Goal: Information Seeking & Learning: Learn about a topic

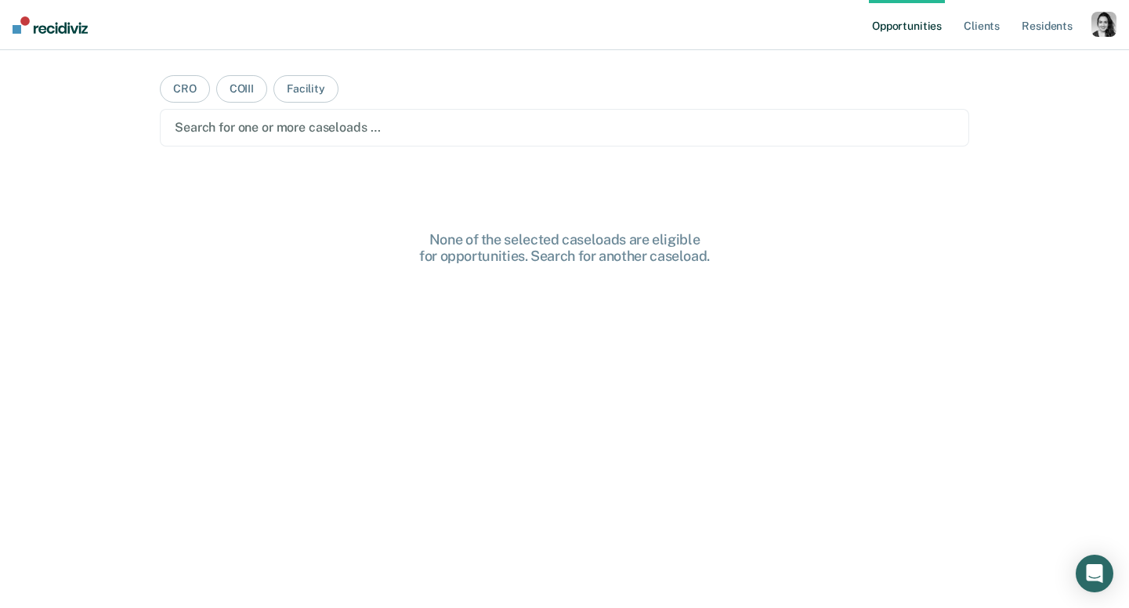
click at [1104, 27] on div "button" at bounding box center [1103, 24] width 25 height 25
click at [996, 63] on link "Profile" at bounding box center [1041, 63] width 126 height 13
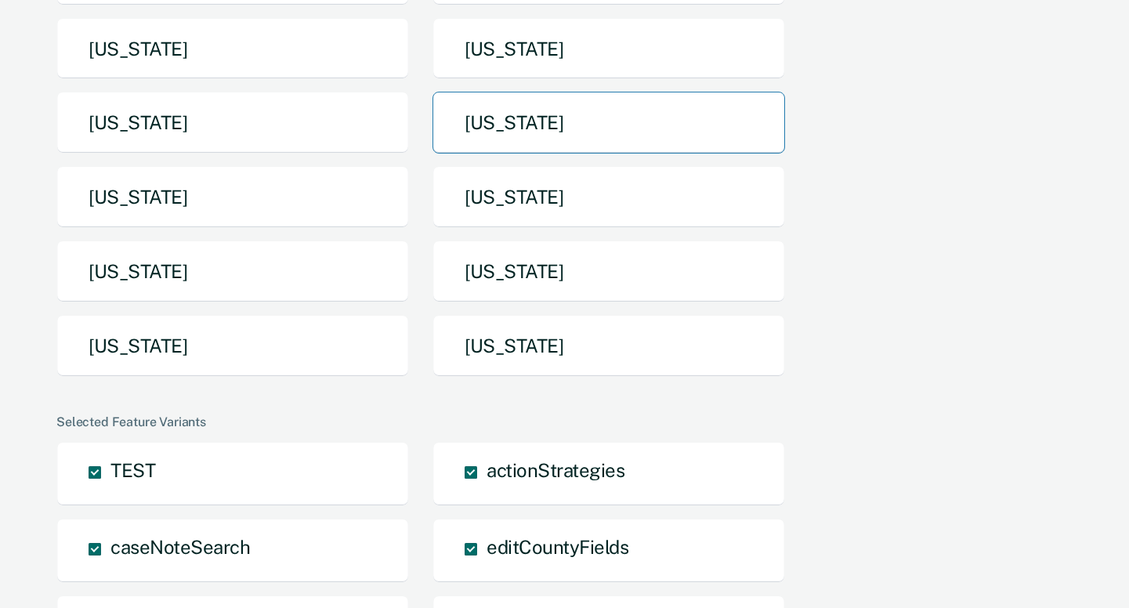
scroll to position [308, 0]
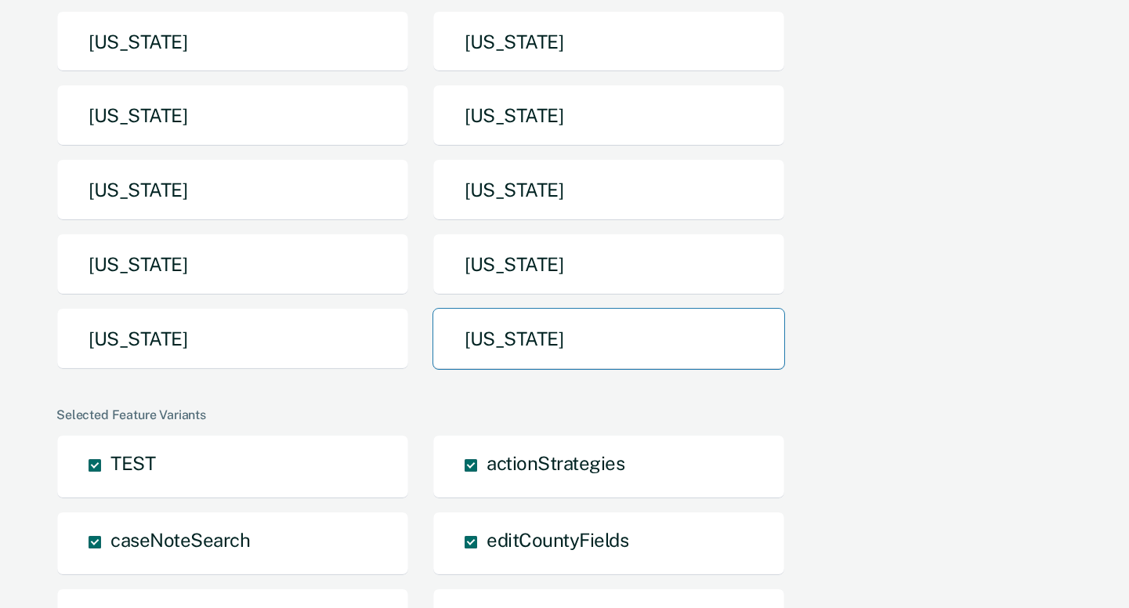
click at [523, 341] on button "[US_STATE]" at bounding box center [608, 339] width 353 height 62
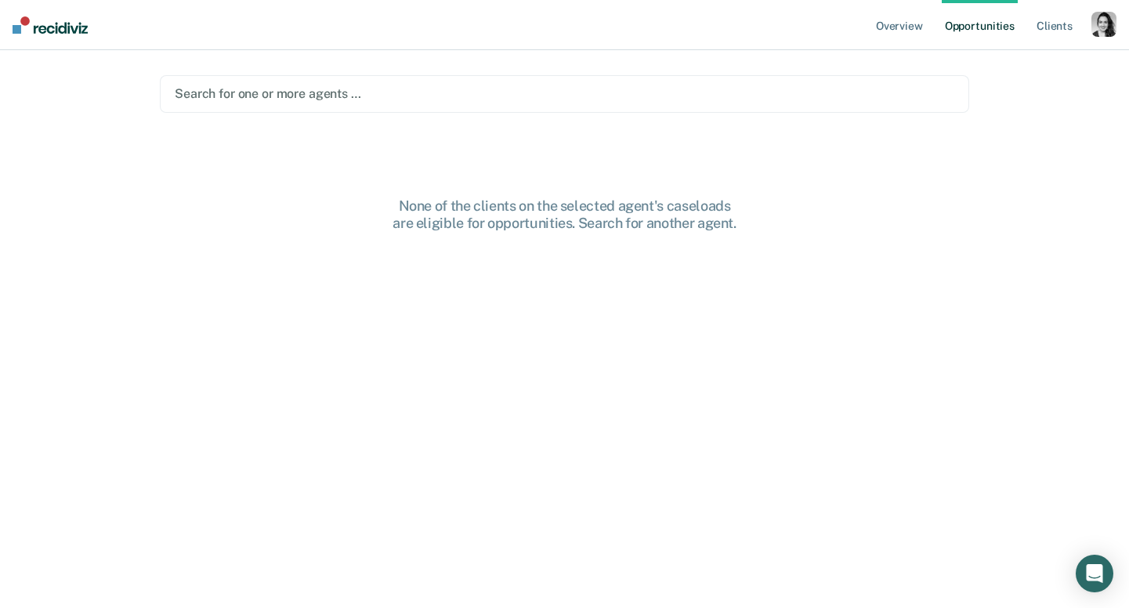
click at [1105, 21] on div "button" at bounding box center [1103, 24] width 25 height 25
click at [1006, 85] on link "How it works" at bounding box center [1041, 83] width 126 height 13
click at [651, 71] on main "Search for one or more agents … None of the clients on the selected agent's cas…" at bounding box center [564, 310] width 847 height 520
click at [642, 89] on div at bounding box center [564, 94] width 779 height 18
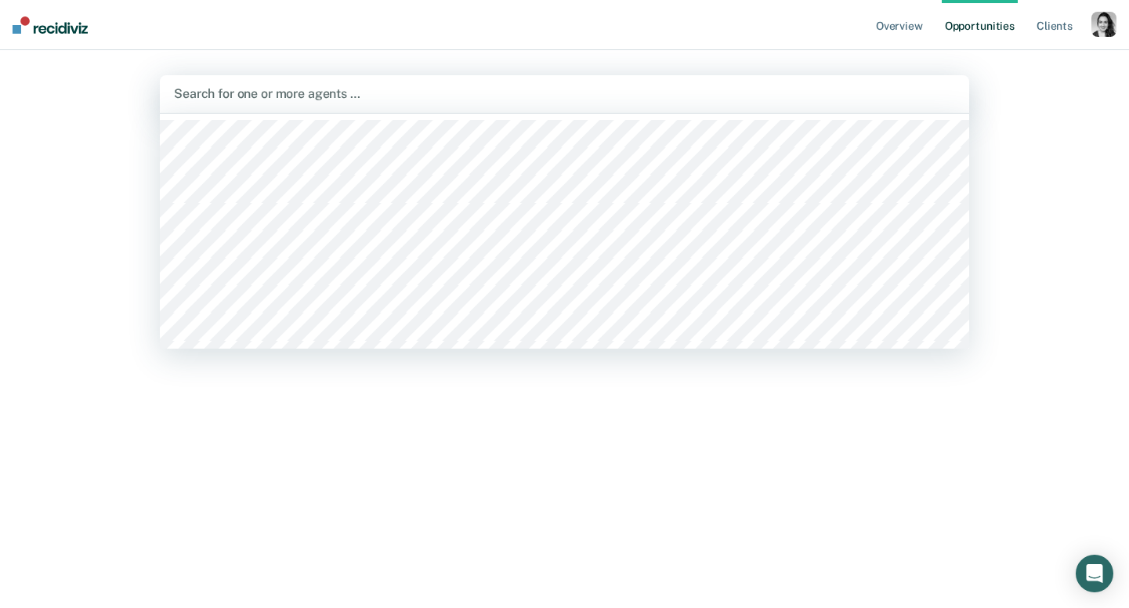
click at [295, 100] on div at bounding box center [564, 94] width 781 height 18
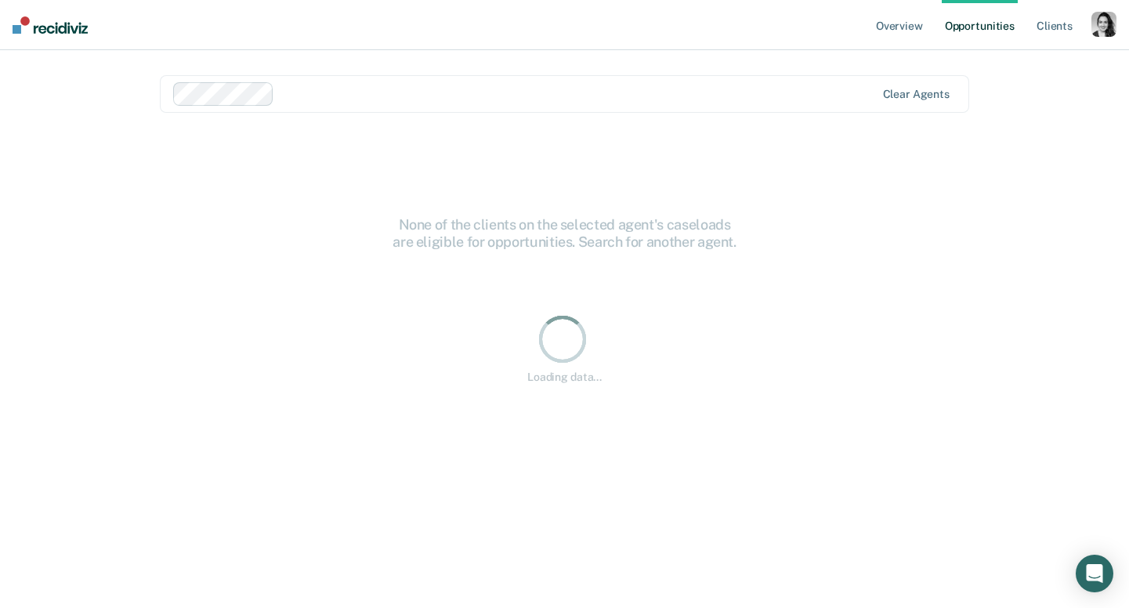
click at [334, 99] on div at bounding box center [577, 94] width 595 height 18
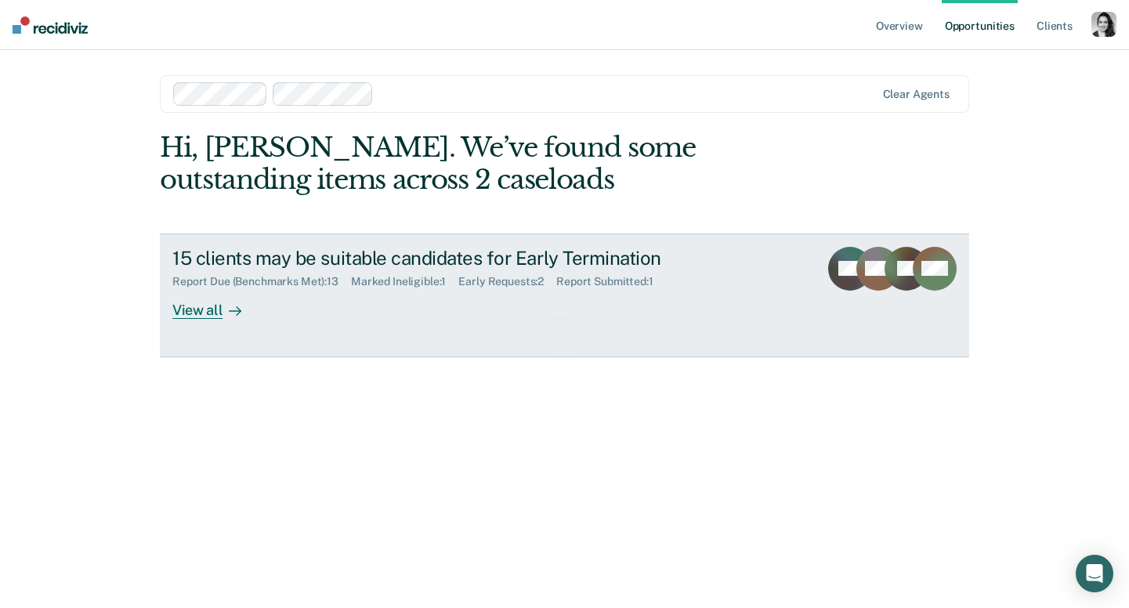
click at [421, 269] on div "15 clients may be suitable candidates for Early Termination" at bounding box center [447, 258] width 550 height 23
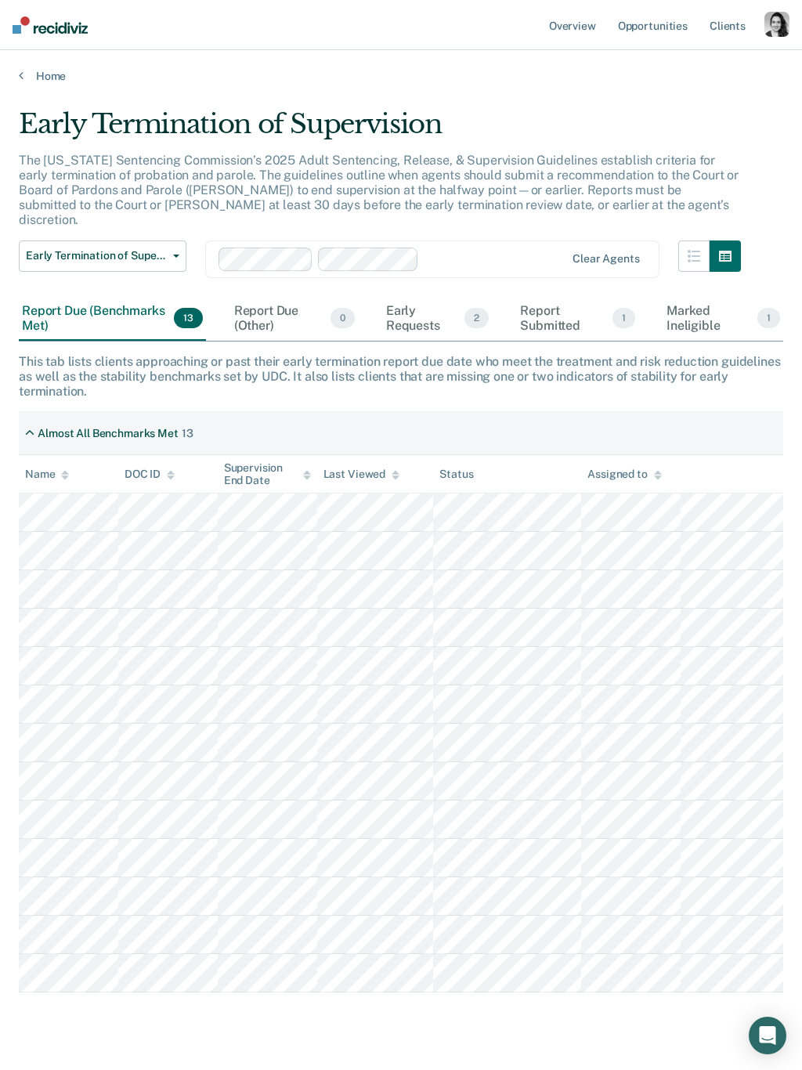
click at [21, 76] on icon at bounding box center [21, 75] width 5 height 13
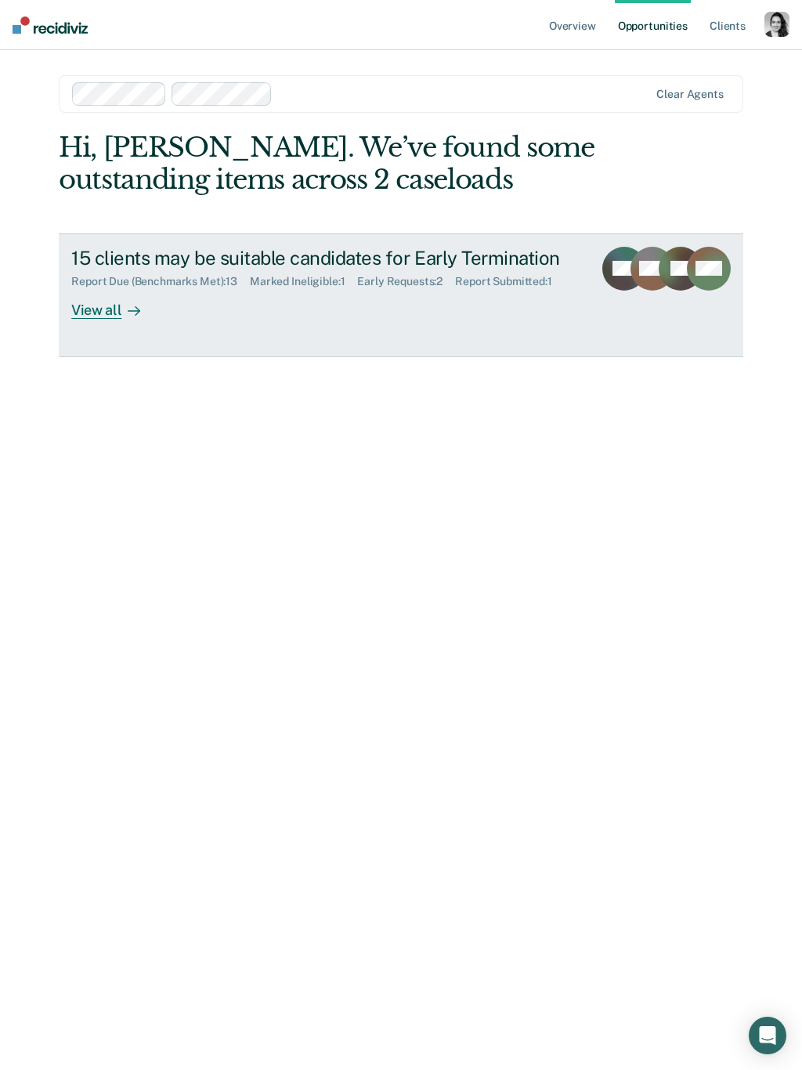
click at [454, 249] on div "15 clients may be suitable candidates for Early Termination" at bounding box center [325, 258] width 509 height 23
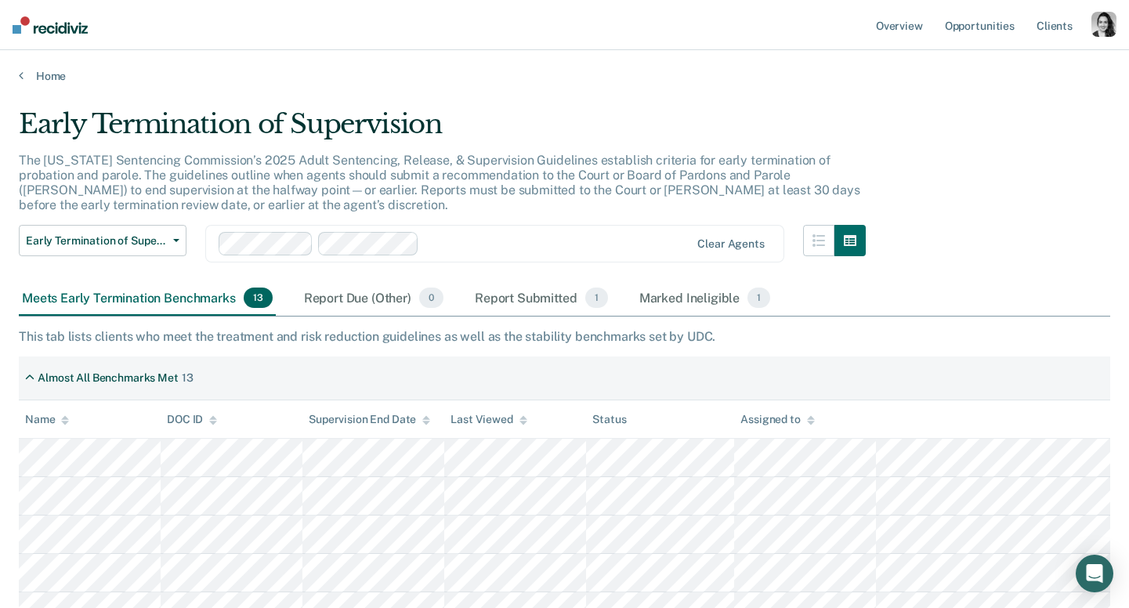
click at [476, 240] on div at bounding box center [557, 244] width 265 height 18
click at [584, 240] on div at bounding box center [615, 244] width 147 height 18
click at [656, 251] on div at bounding box center [671, 244] width 38 height 18
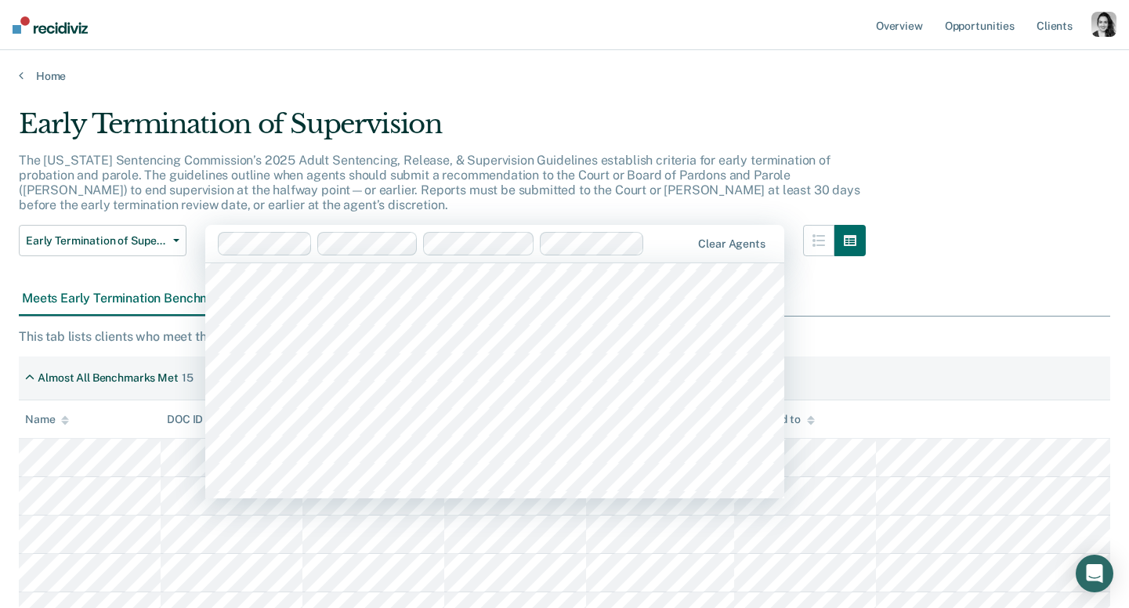
scroll to position [266, 0]
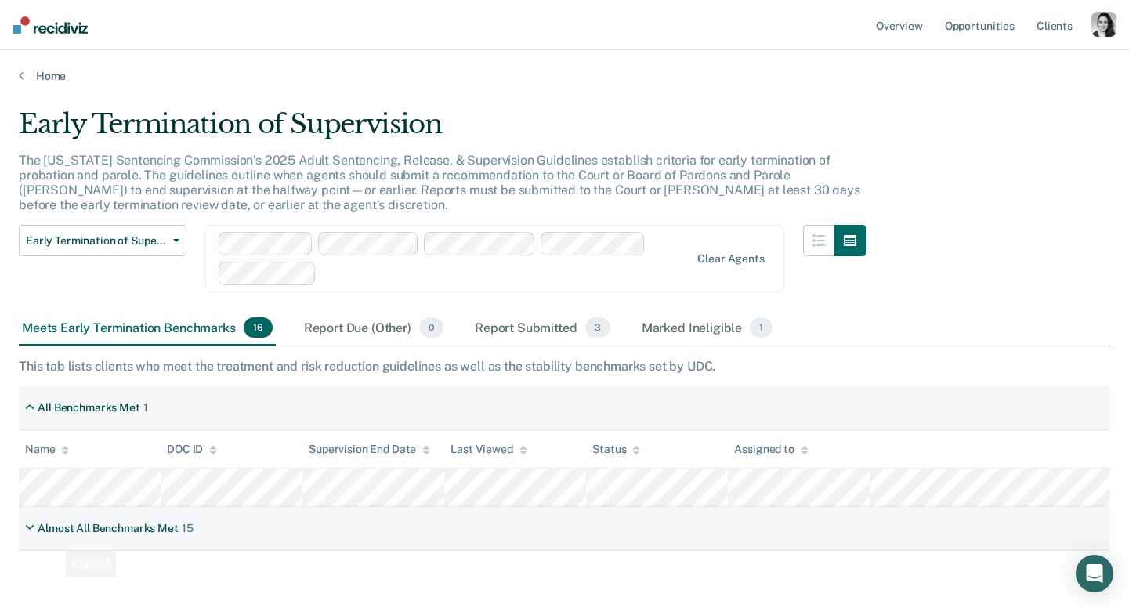
click at [55, 546] on div "Almost All Benchmarks Met 15" at bounding box center [564, 529] width 1091 height 44
click at [55, 541] on div "Almost All Benchmarks Met 15" at bounding box center [564, 529] width 1091 height 44
click at [57, 530] on div "Almost All Benchmarks Met" at bounding box center [108, 528] width 141 height 13
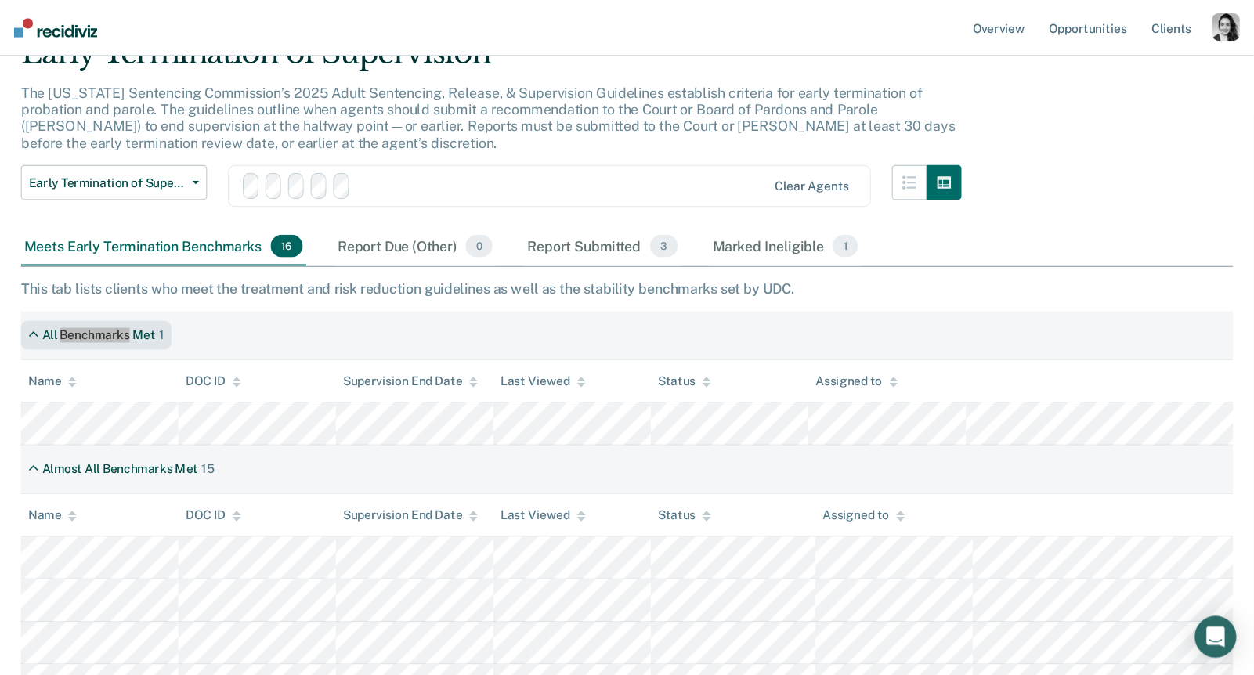
scroll to position [0, 0]
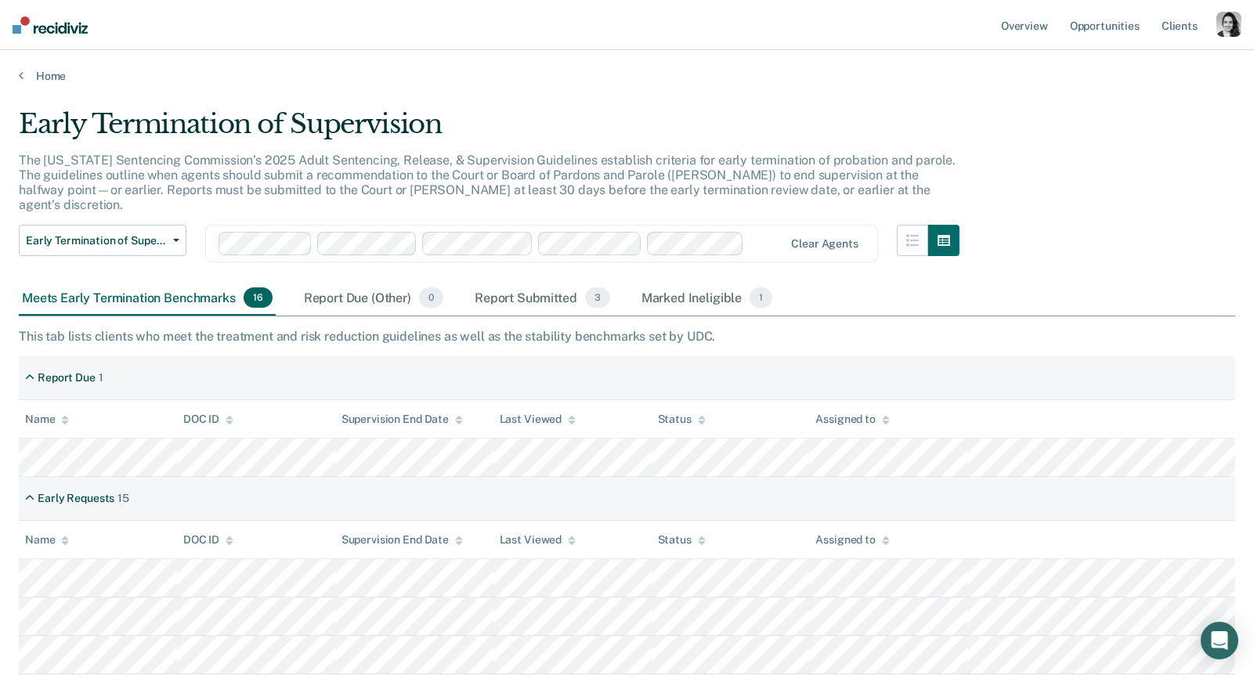
click at [1128, 251] on div "Early Termination of Supervision The [US_STATE] Sentencing Commission’s 2025 Ad…" at bounding box center [627, 619] width 1217 height 1022
